Goal: Transaction & Acquisition: Purchase product/service

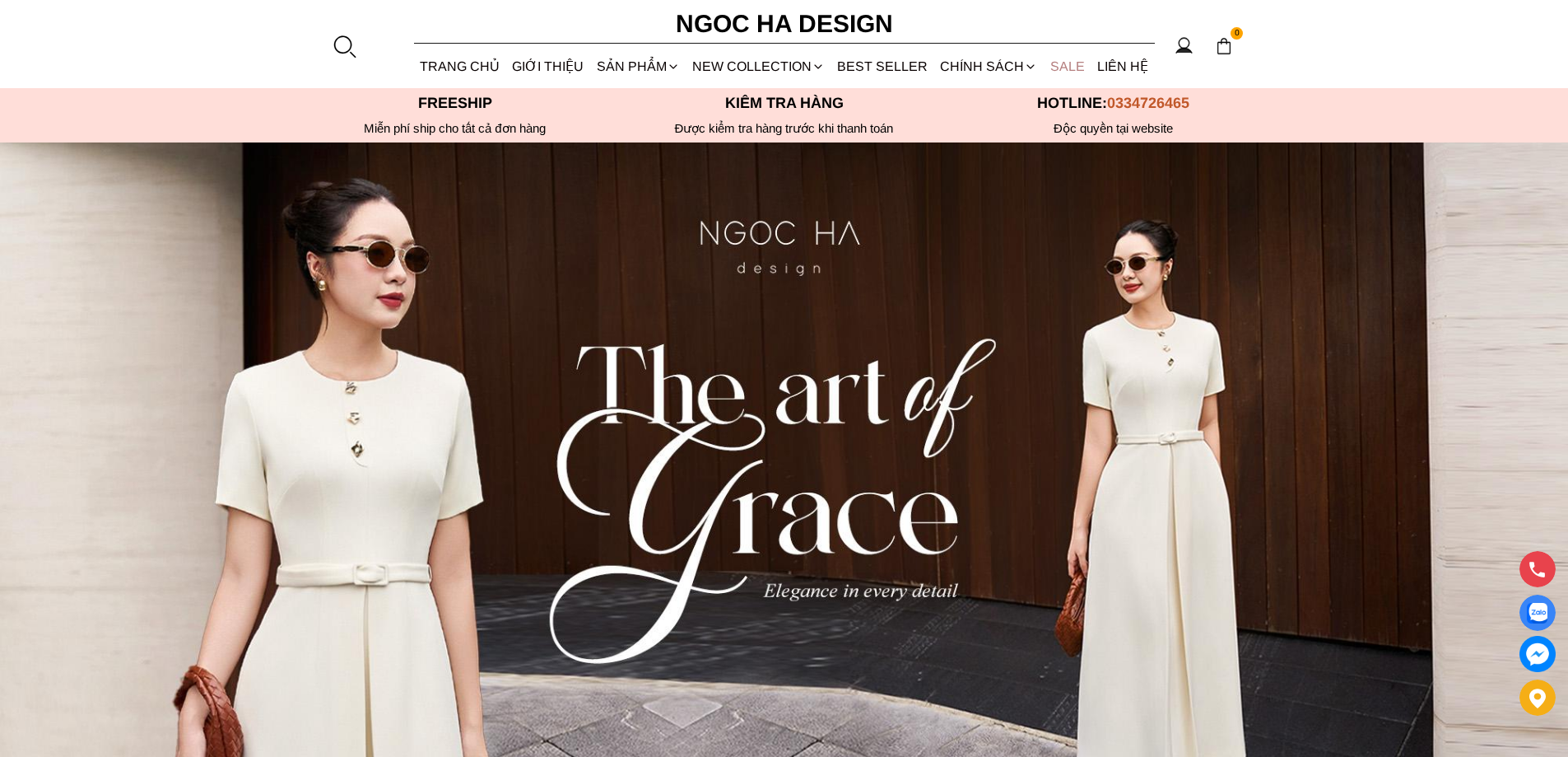
click at [1082, 68] on link "SALE" at bounding box center [1067, 66] width 47 height 43
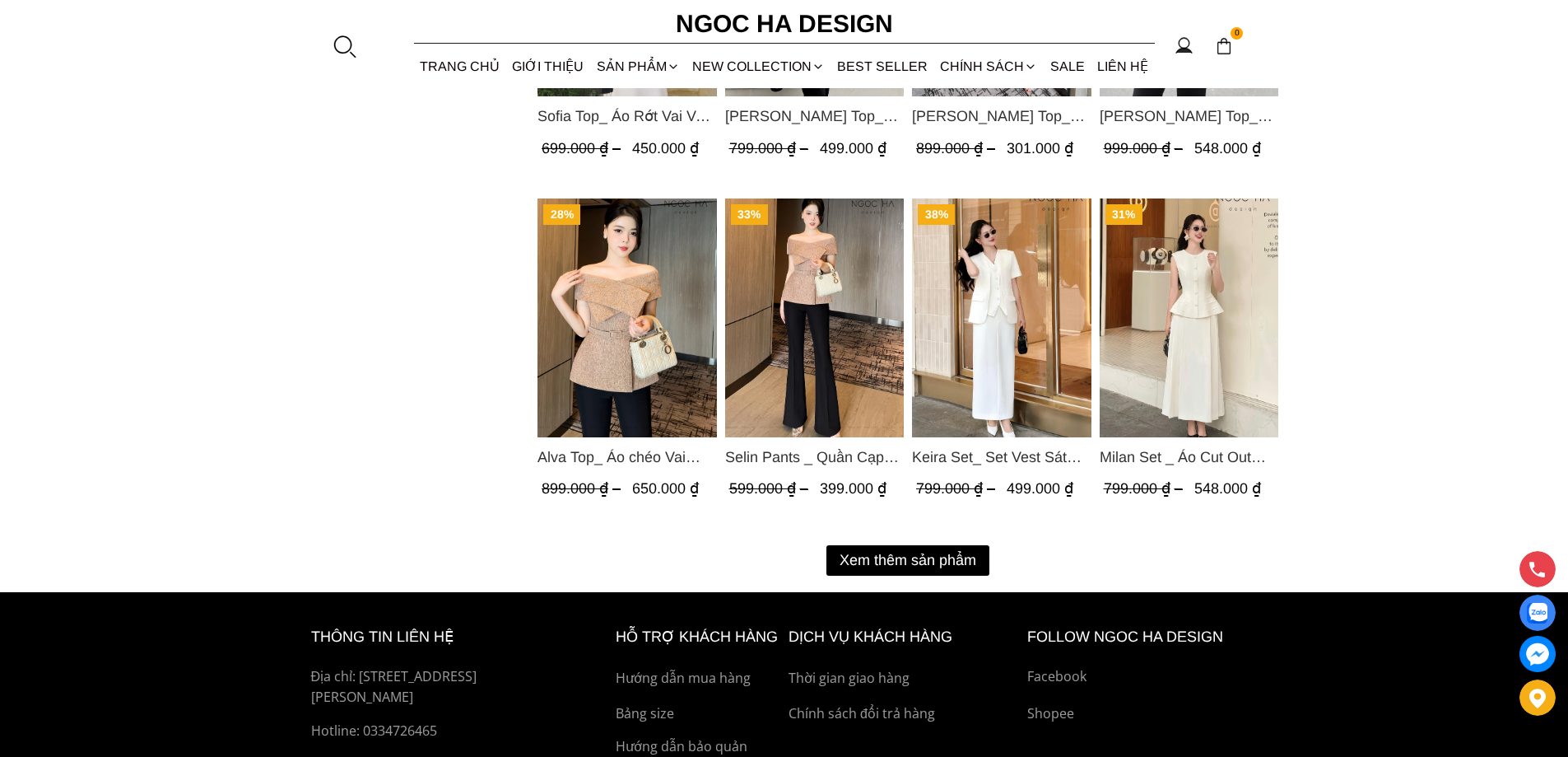
scroll to position [2189, 0]
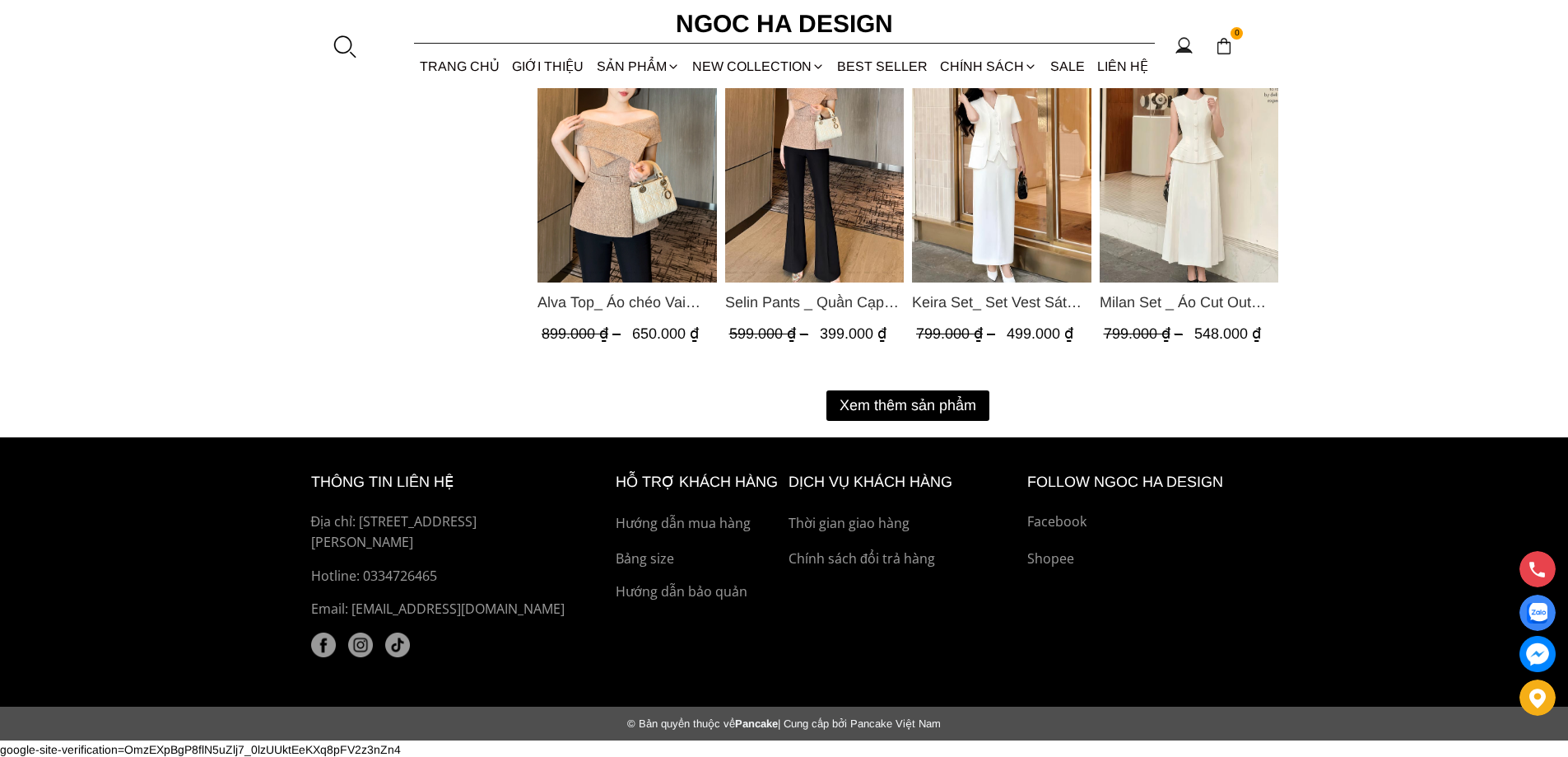
click at [902, 412] on button "Xem thêm sản phẩm" at bounding box center [908, 405] width 163 height 30
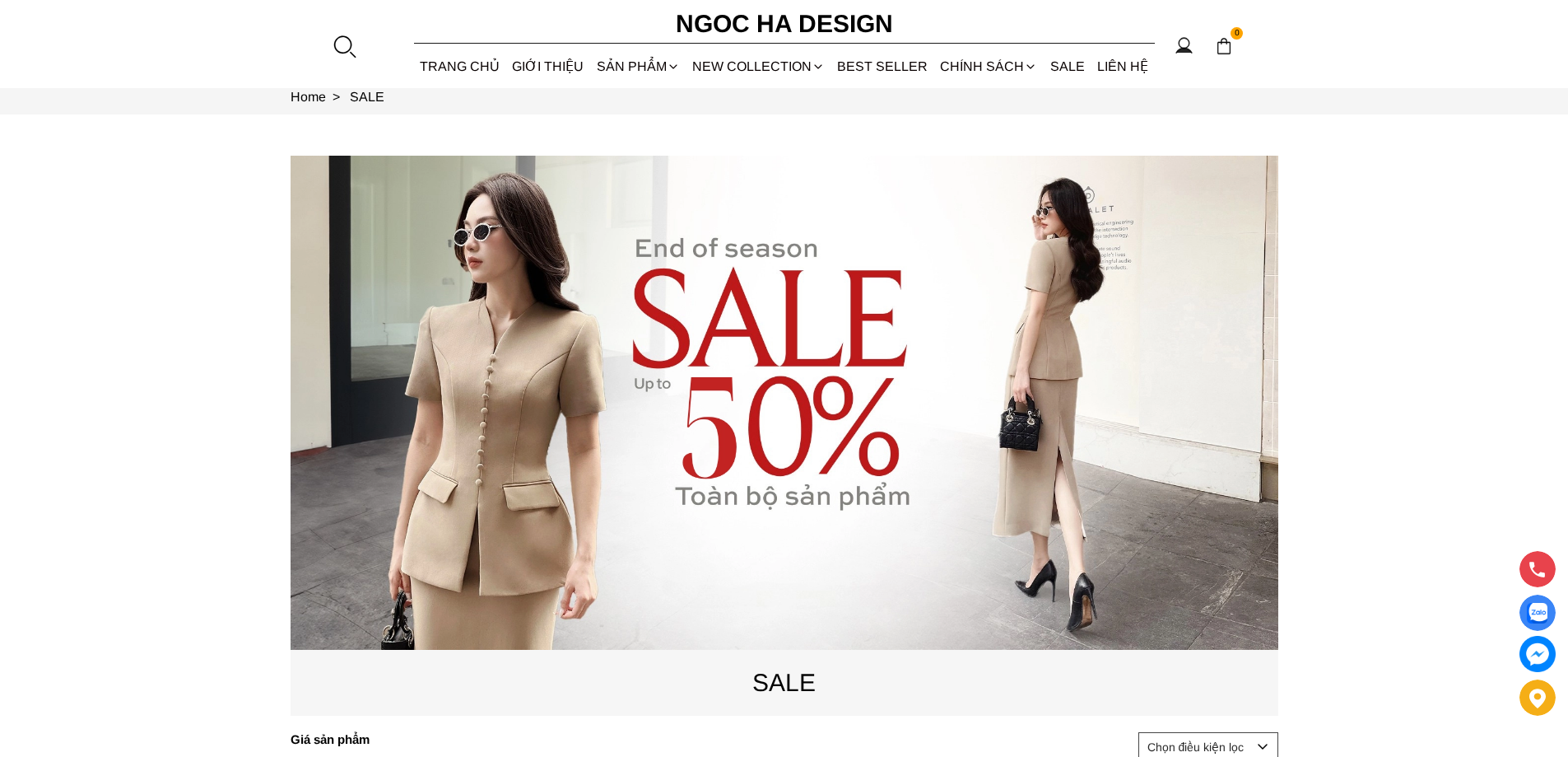
scroll to position [48, 0]
